Goal: Information Seeking & Learning: Learn about a topic

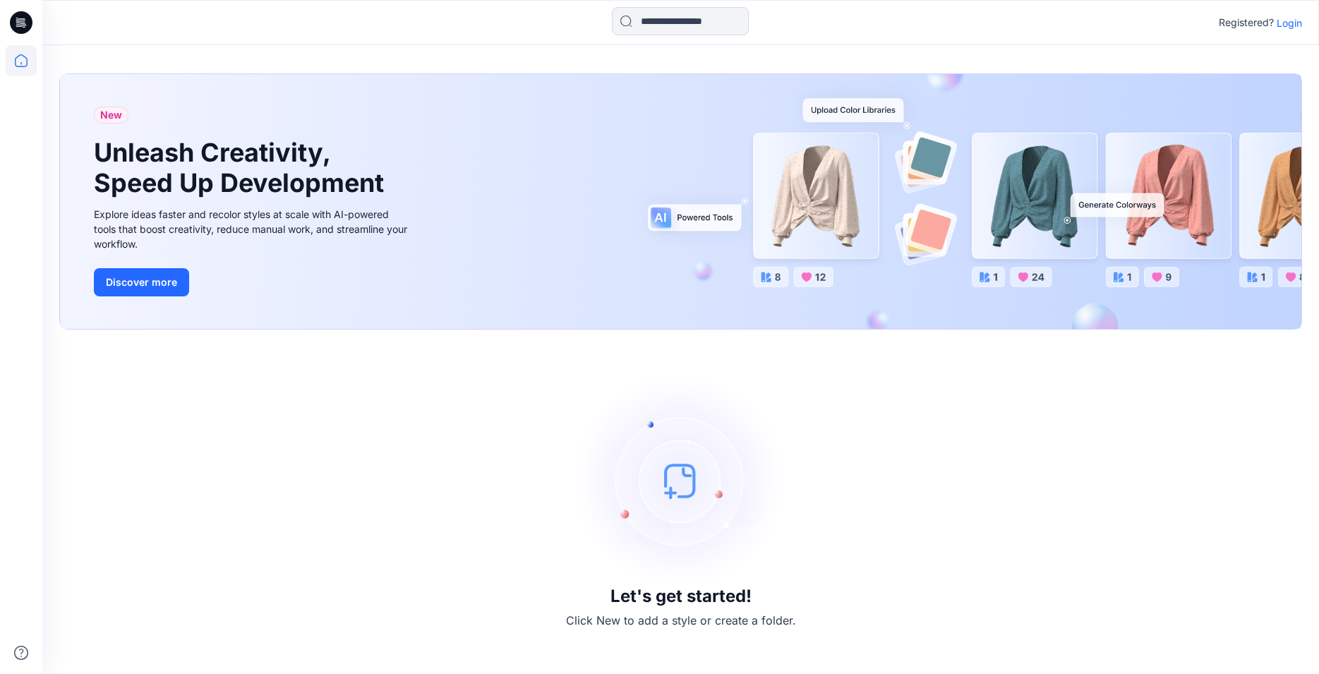
click at [1292, 20] on p "Login" at bounding box center [1288, 23] width 25 height 15
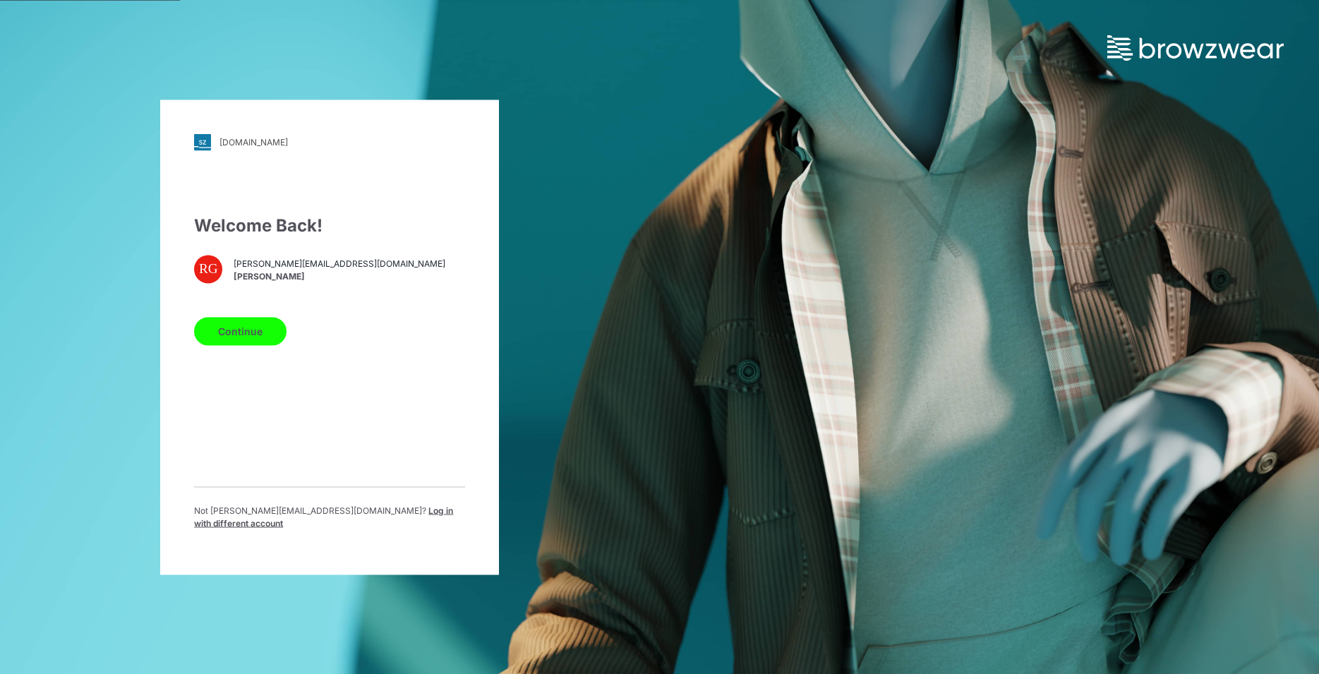
click at [260, 343] on button "Continue" at bounding box center [240, 331] width 92 height 28
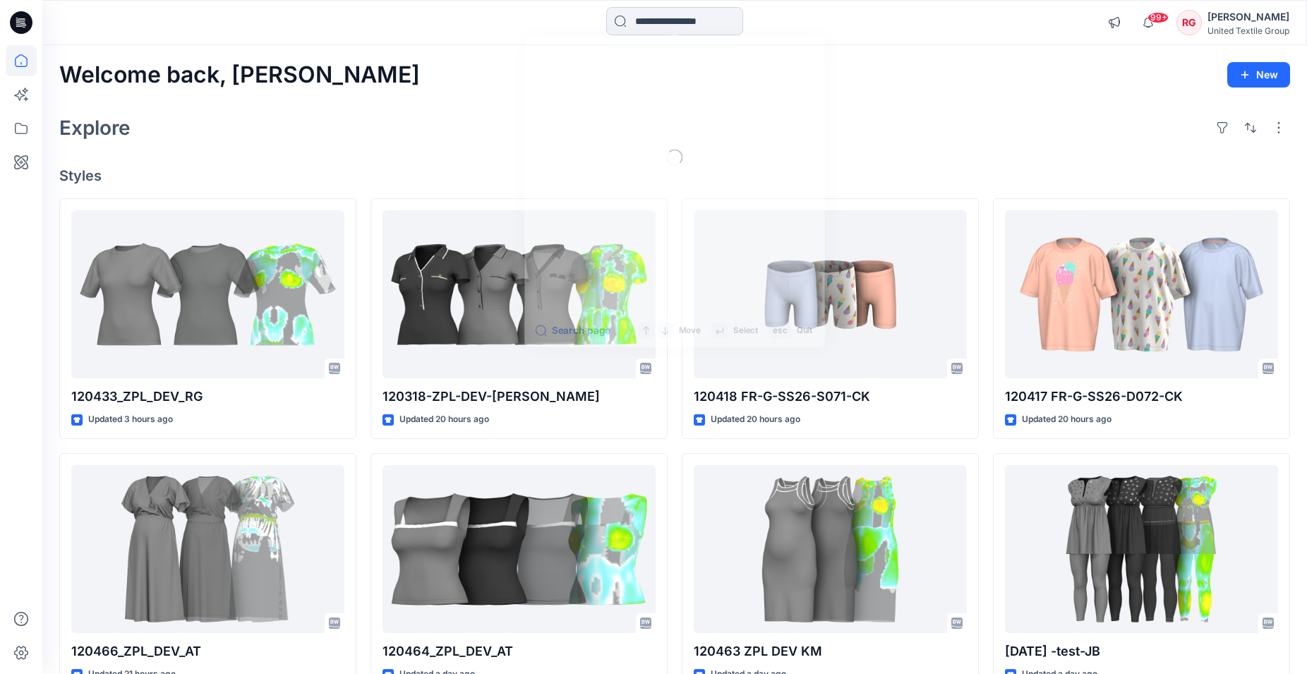
click at [683, 19] on input at bounding box center [674, 21] width 137 height 28
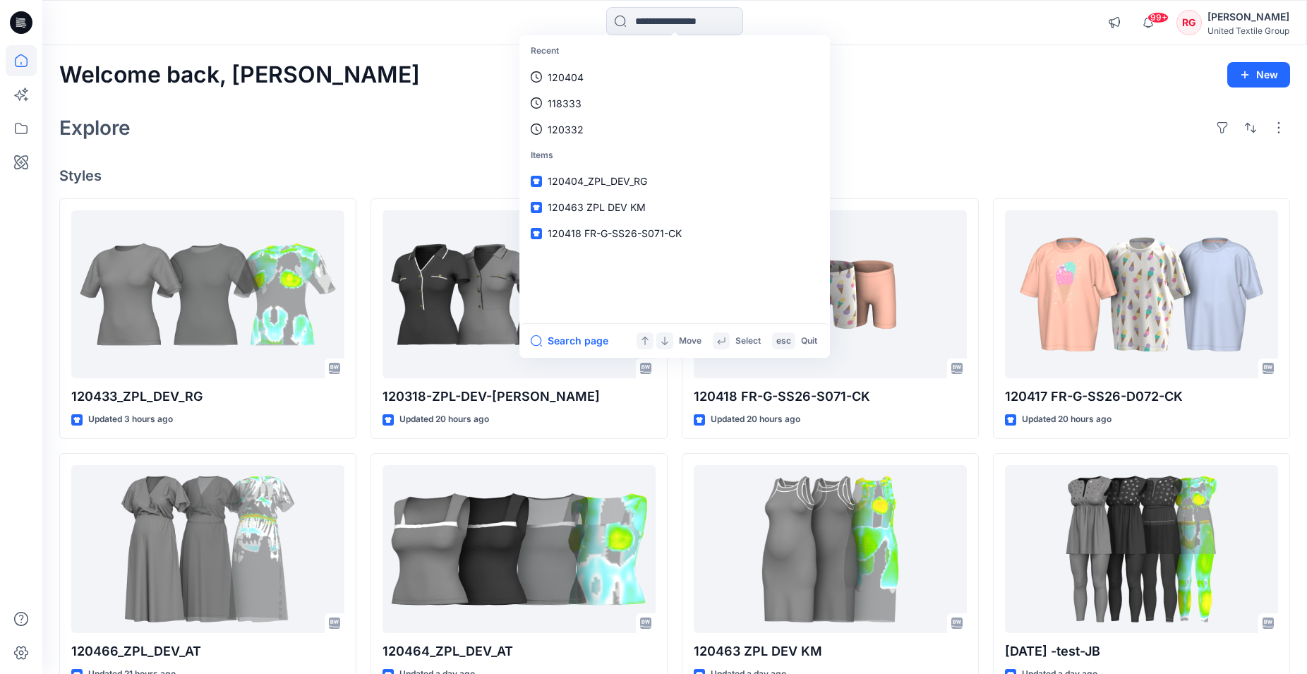
click at [980, 119] on div "Explore" at bounding box center [674, 128] width 1230 height 34
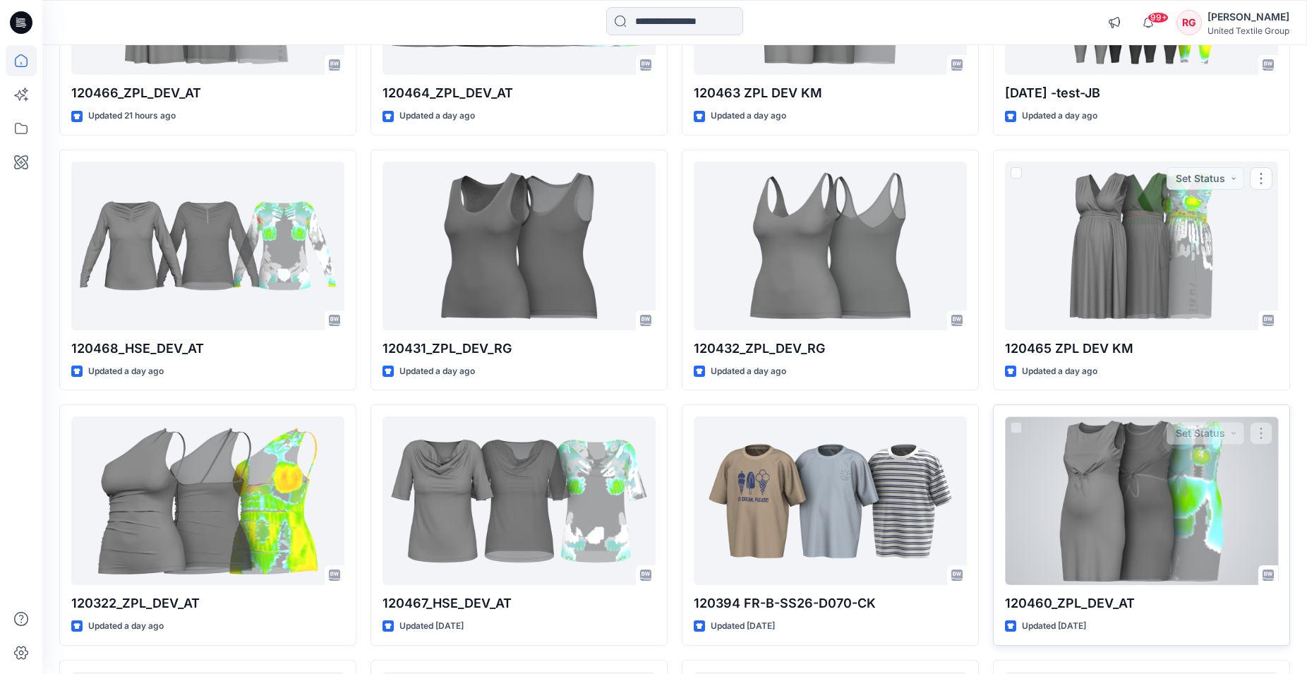
scroll to position [774, 0]
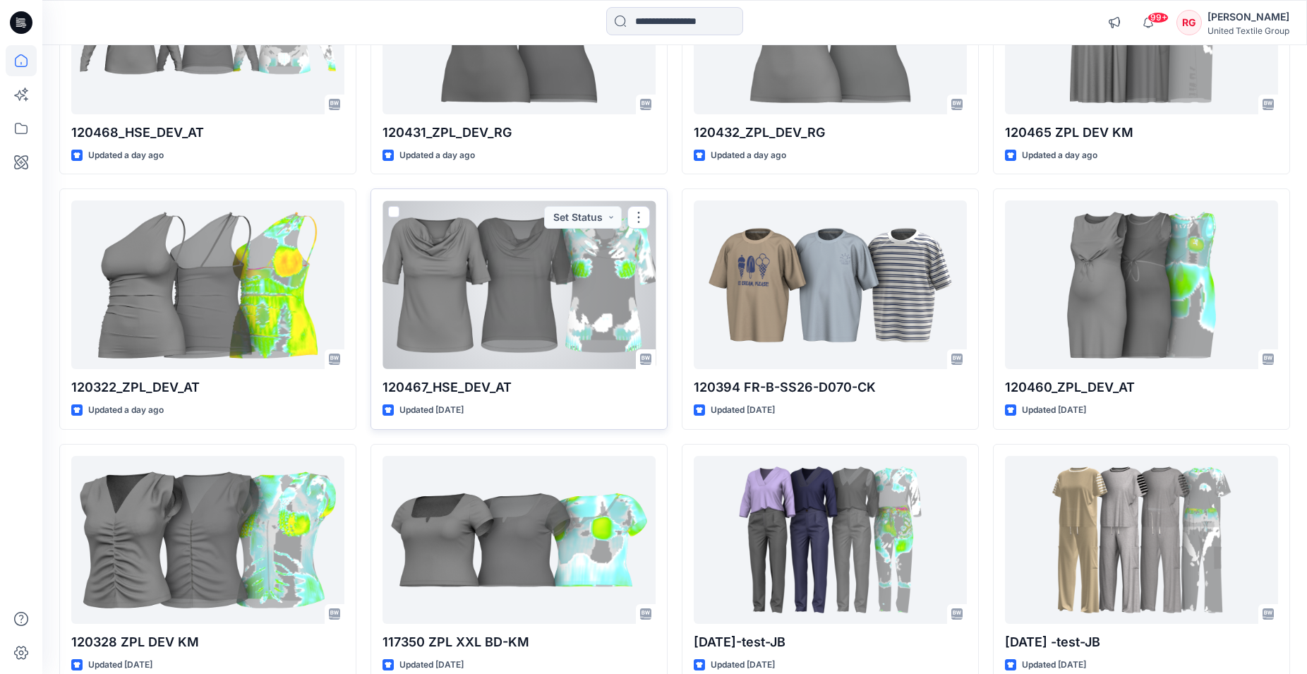
click at [478, 273] on div at bounding box center [518, 284] width 273 height 169
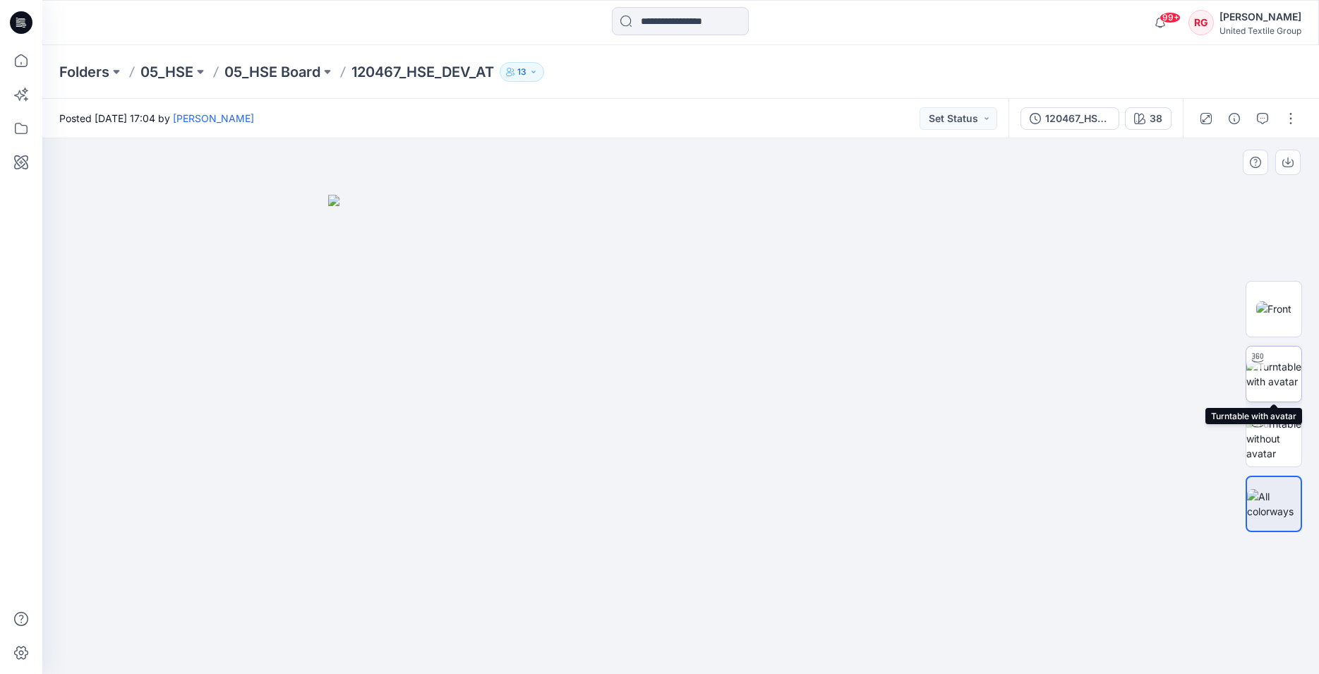
click at [1280, 375] on img at bounding box center [1273, 374] width 55 height 30
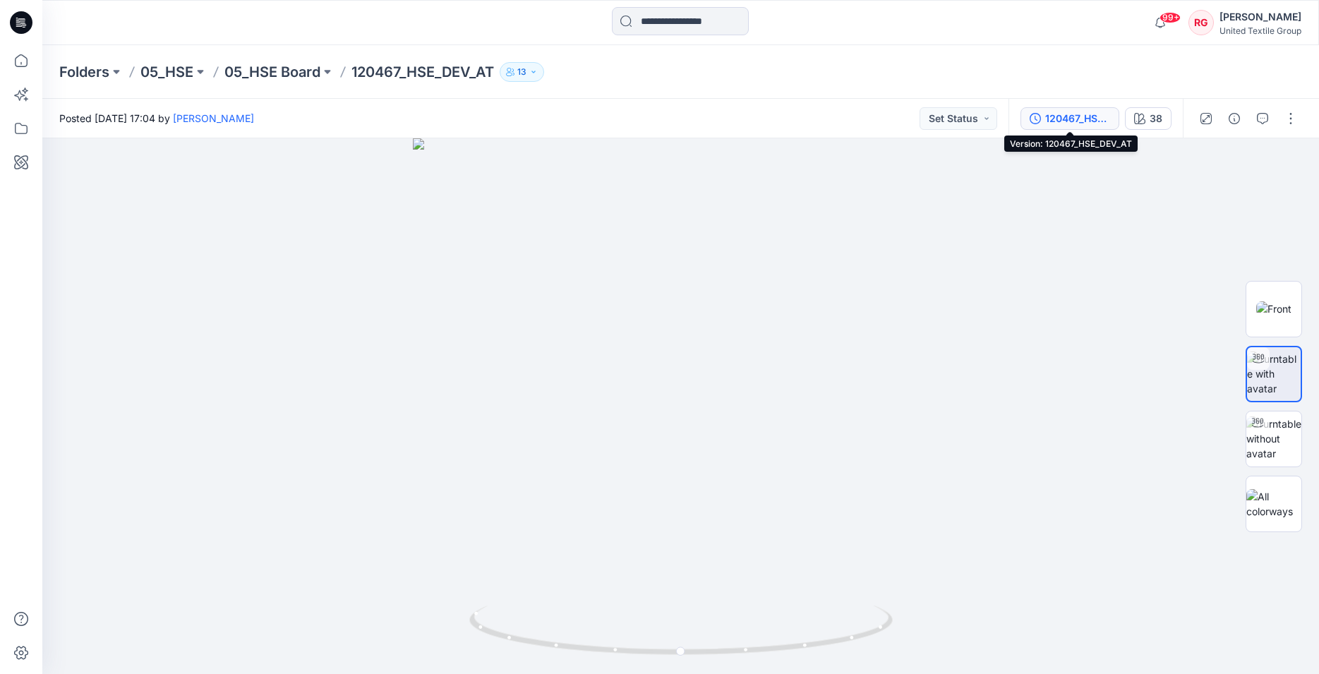
click at [1082, 111] on div "120467_HSE_DEV_AT" at bounding box center [1077, 119] width 65 height 16
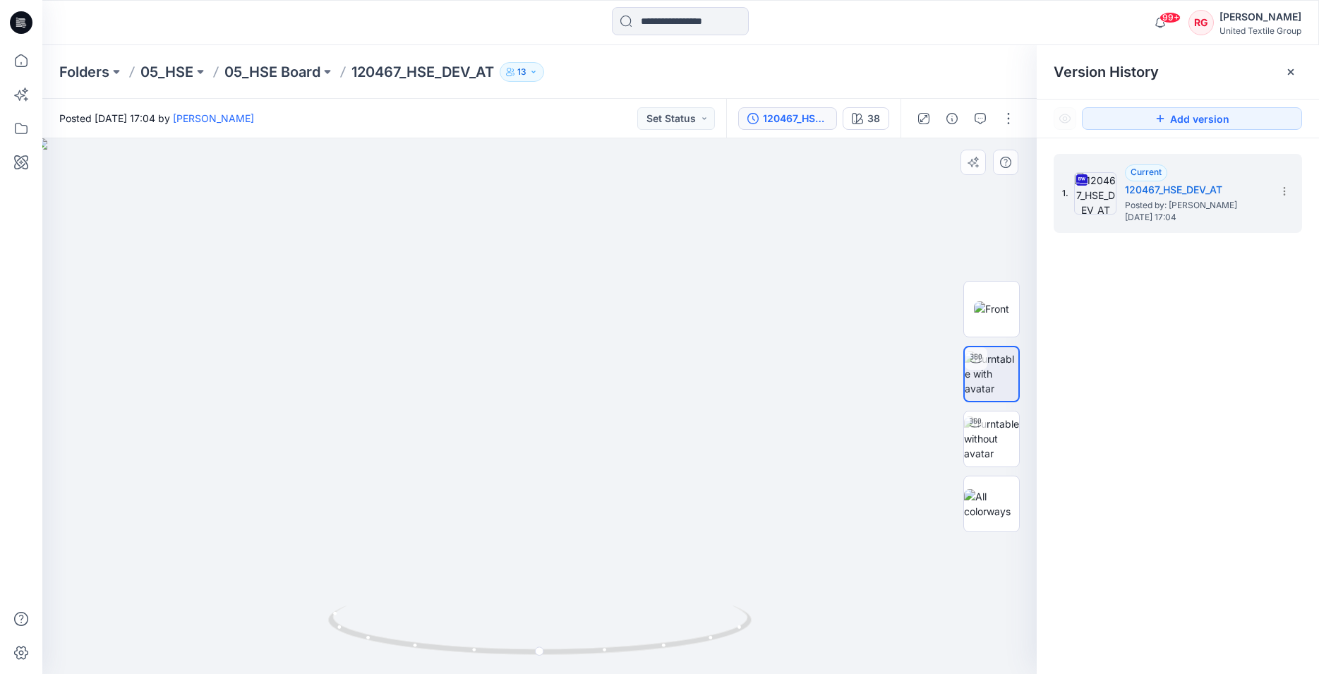
drag, startPoint x: 545, startPoint y: 461, endPoint x: 532, endPoint y: 517, distance: 57.8
drag, startPoint x: 392, startPoint y: 495, endPoint x: 588, endPoint y: 362, distance: 236.2
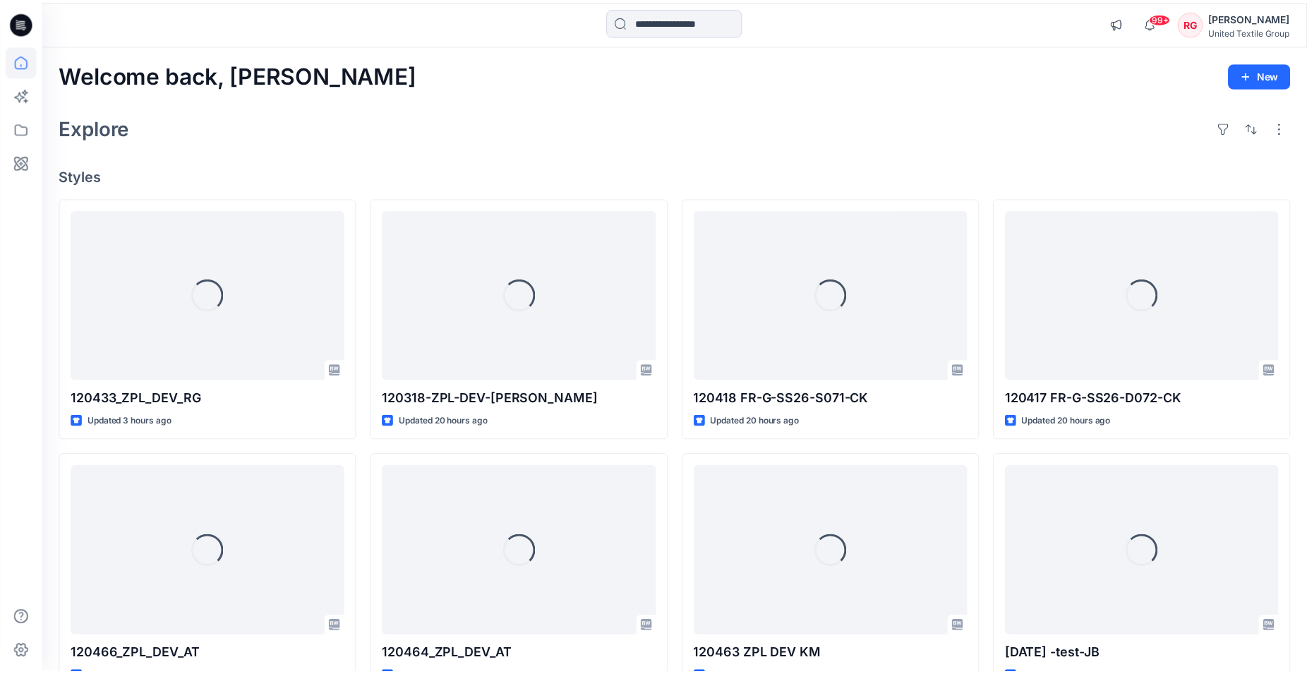
scroll to position [774, 0]
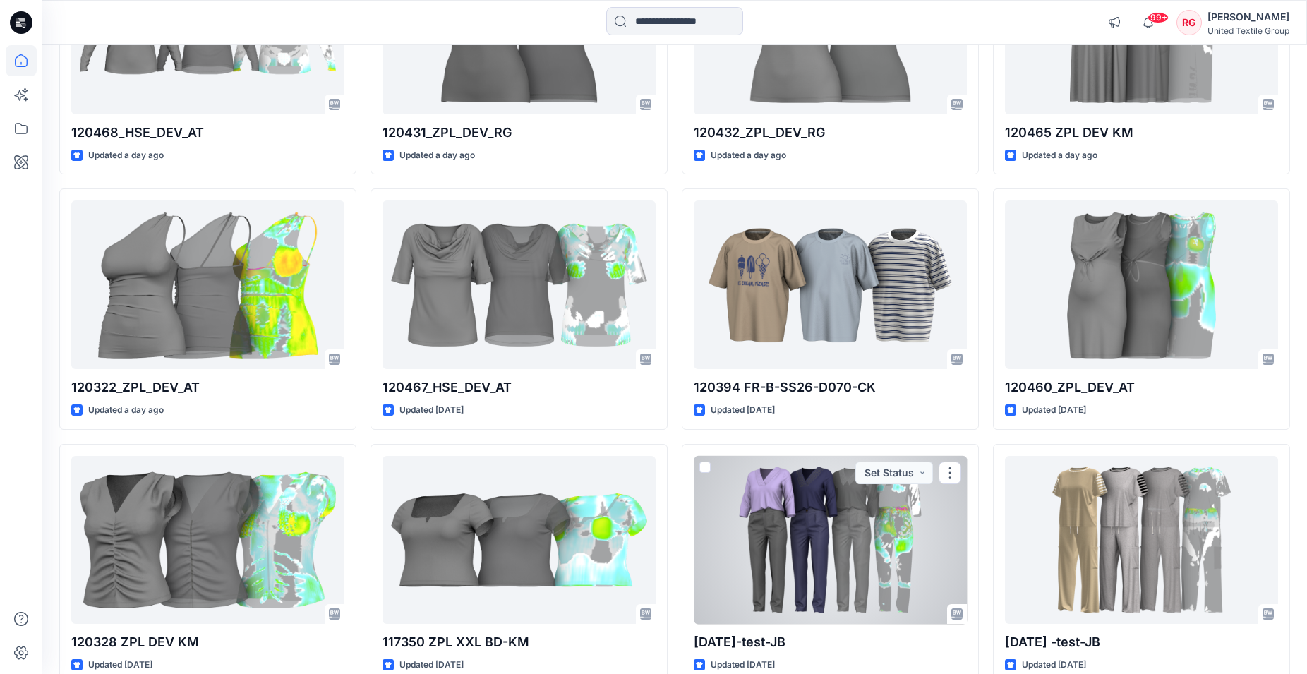
click at [821, 504] on div at bounding box center [829, 540] width 273 height 169
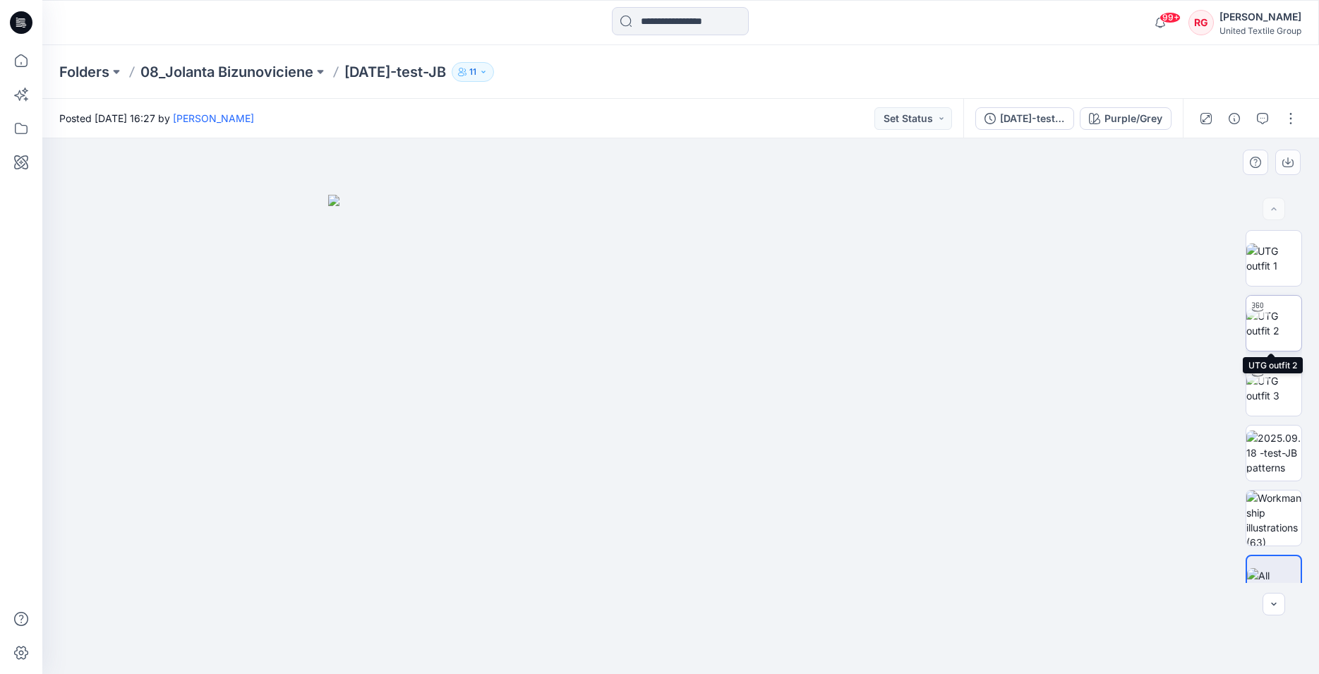
click at [1273, 315] on img at bounding box center [1273, 323] width 55 height 30
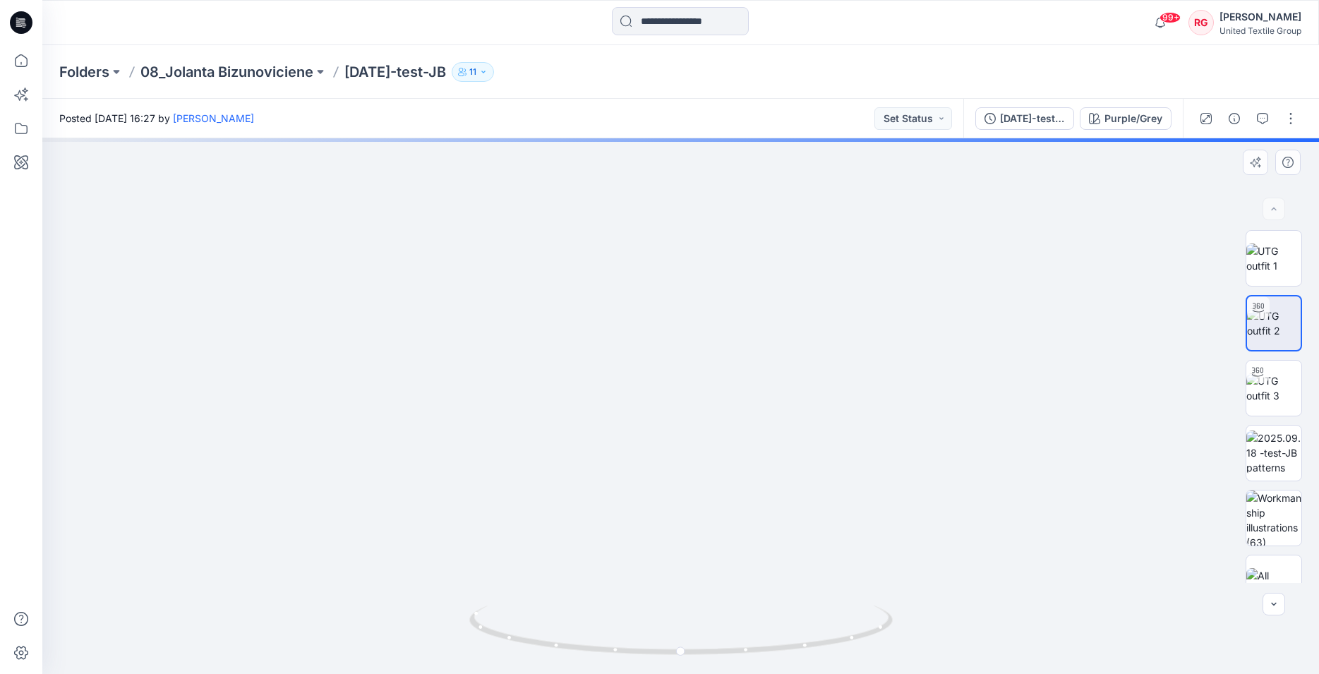
drag, startPoint x: 656, startPoint y: 339, endPoint x: 578, endPoint y: 401, distance: 99.9
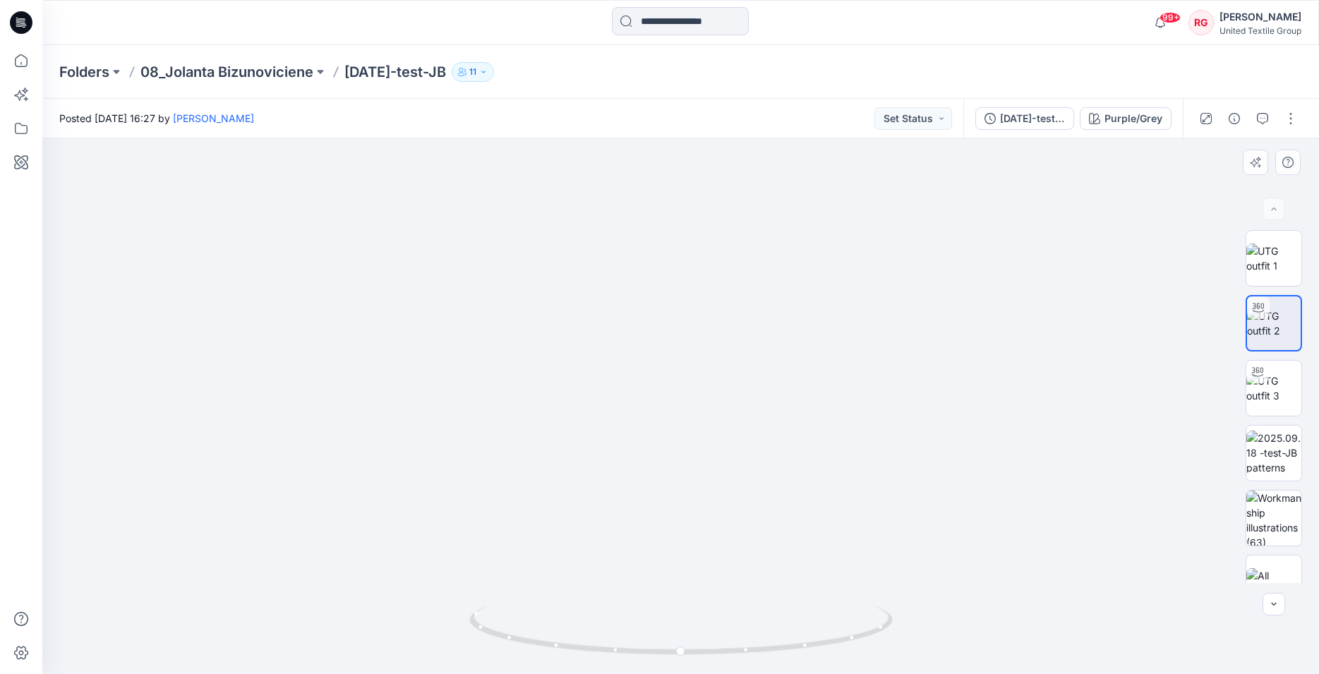
drag, startPoint x: 730, startPoint y: 392, endPoint x: 402, endPoint y: 268, distance: 350.8
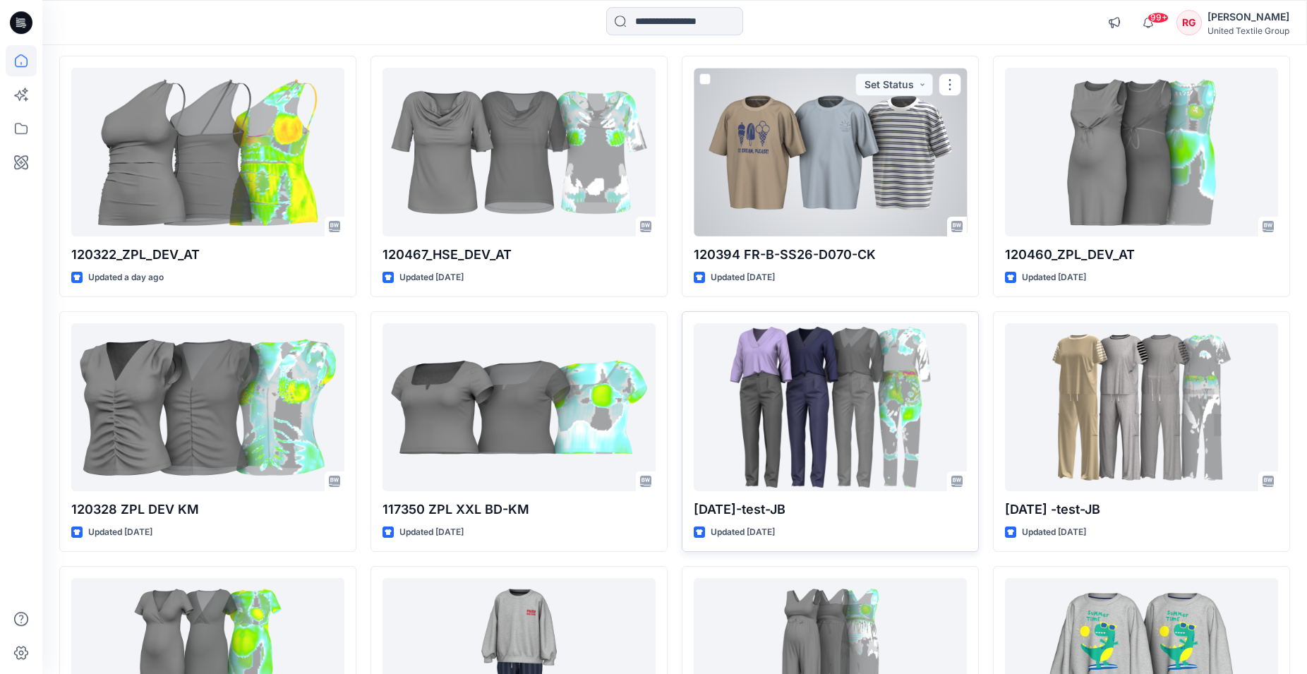
scroll to position [1107, 0]
